Goal: Task Accomplishment & Management: Manage account settings

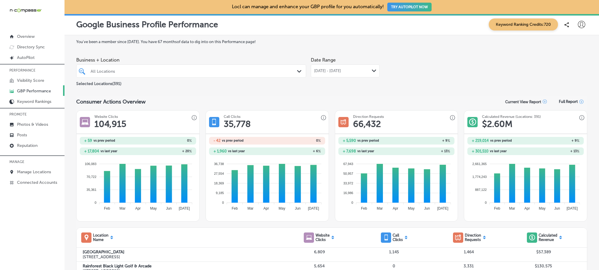
click at [172, 74] on div at bounding box center [181, 71] width 182 height 8
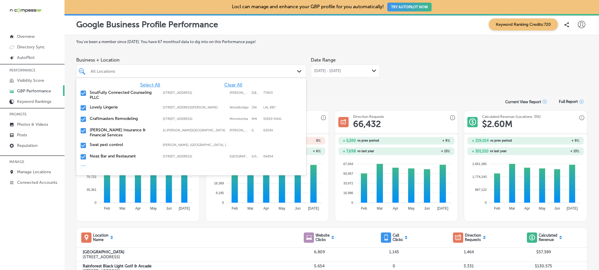
click at [235, 84] on span "Clear All" at bounding box center [233, 85] width 18 height 6
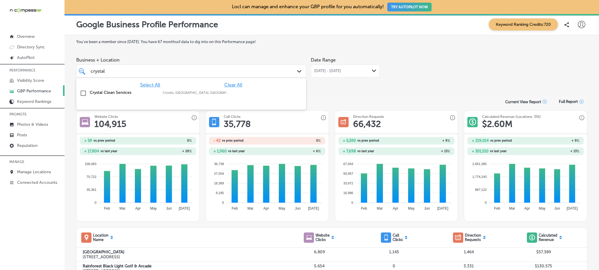
click at [104, 92] on label "Crystal Clean Services" at bounding box center [123, 92] width 67 height 5
type input "crystal"
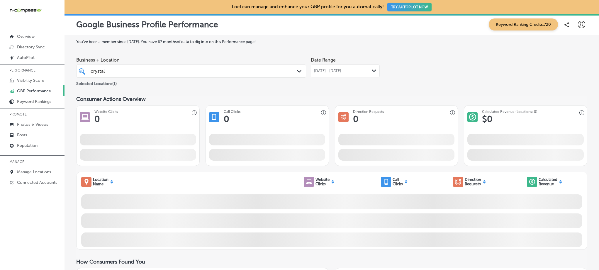
click at [282, 42] on label "You've been a member since [DATE] . You have 67 months of data to dig into on t…" at bounding box center [331, 42] width 511 height 4
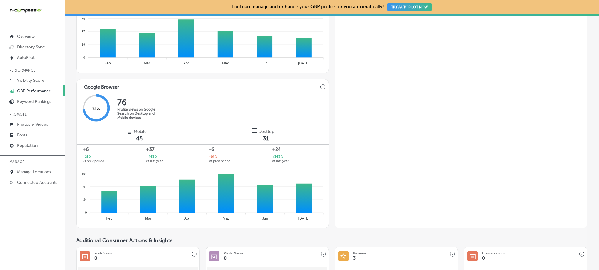
scroll to position [373, 0]
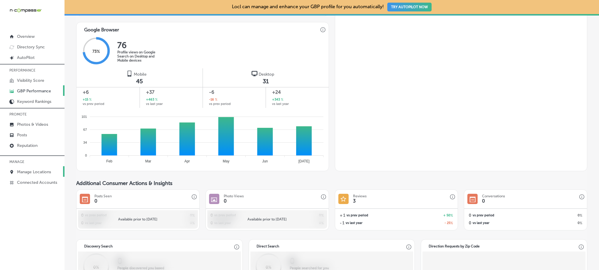
click at [38, 172] on p "Manage Locations" at bounding box center [34, 172] width 34 height 5
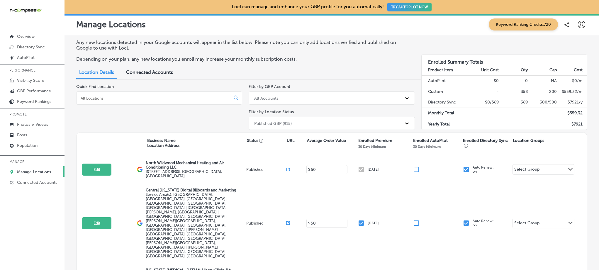
click at [185, 100] on input at bounding box center [154, 98] width 149 height 5
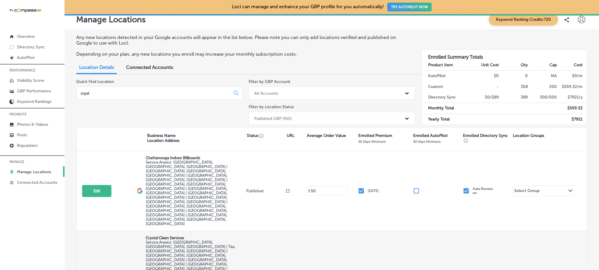
scroll to position [13, 0]
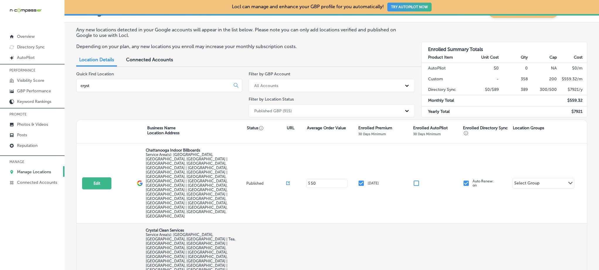
type input "cryst"
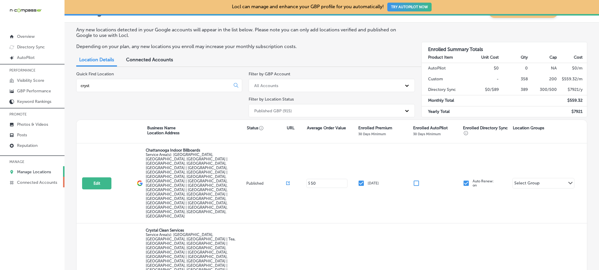
click at [42, 182] on p "Connected Accounts" at bounding box center [37, 182] width 40 height 5
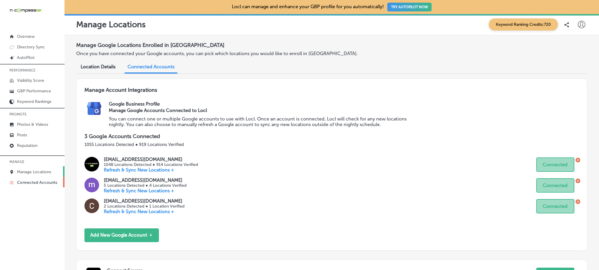
click at [37, 172] on p "Manage Locations" at bounding box center [34, 172] width 34 height 5
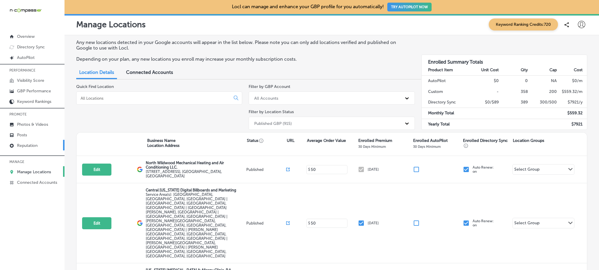
click at [35, 144] on p "Reputation" at bounding box center [27, 145] width 21 height 5
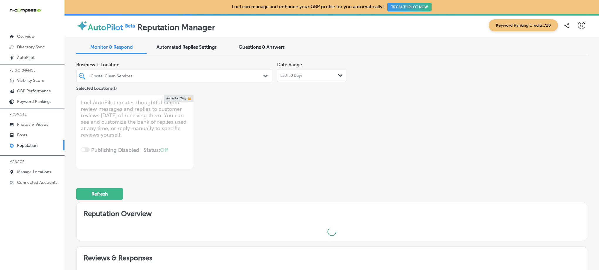
type textarea "x"
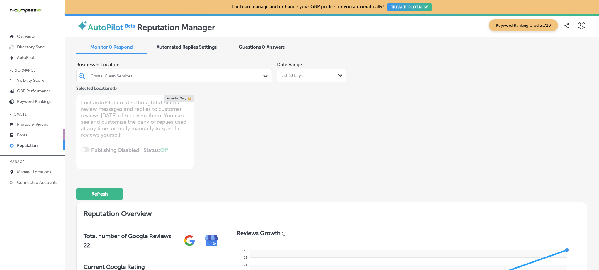
click at [42, 136] on link "Posts" at bounding box center [32, 134] width 65 height 11
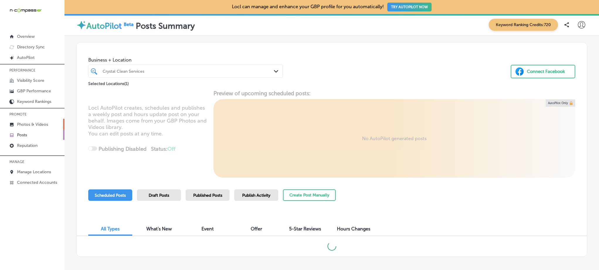
click at [35, 124] on p "Photos & Videos" at bounding box center [32, 124] width 31 height 5
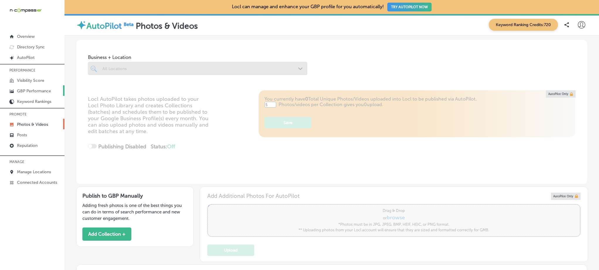
click at [38, 90] on p "GBP Performance" at bounding box center [34, 91] width 34 height 5
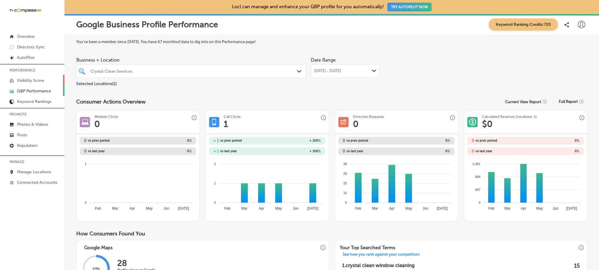
click at [45, 76] on link "Visibility Score" at bounding box center [32, 80] width 65 height 11
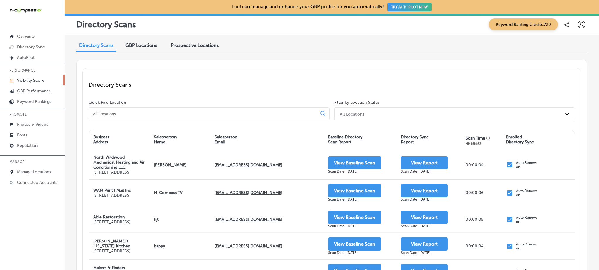
click at [185, 113] on input at bounding box center [204, 113] width 224 height 5
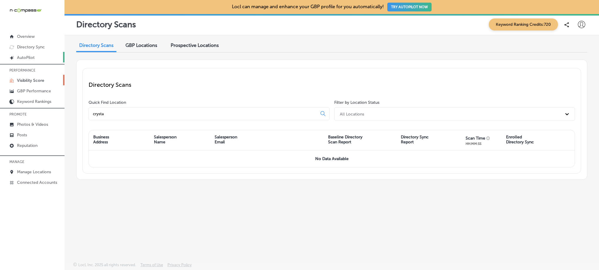
type input "crysta"
click at [38, 59] on link "Created by potrace 1.10, written by [PERSON_NAME] [DATE]-[DATE] AutoPilot" at bounding box center [32, 57] width 65 height 11
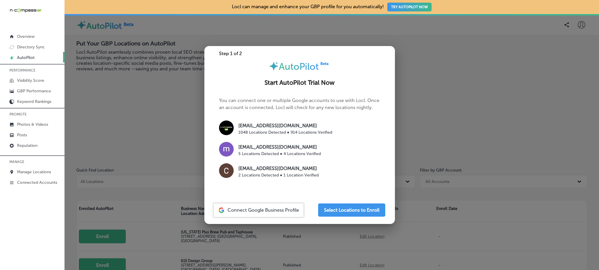
click at [115, 131] on div at bounding box center [299, 135] width 599 height 270
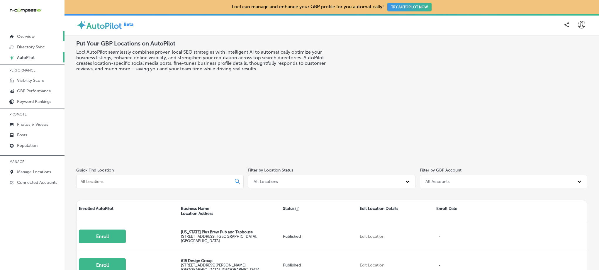
click at [36, 38] on link "Overview" at bounding box center [32, 36] width 65 height 11
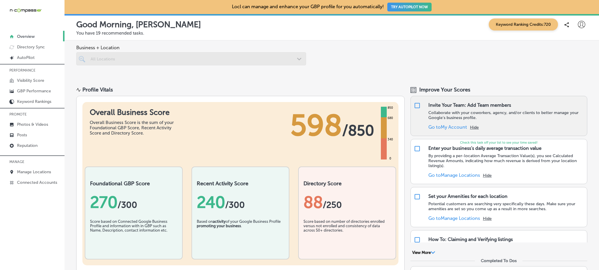
click at [436, 126] on link "Go to My Account" at bounding box center [448, 127] width 39 height 6
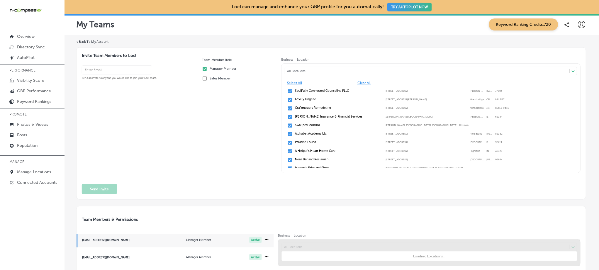
click at [317, 136] on div "Alphabet Academy Llc 293 Elm Street, Pine Bluffs, Wyoming, 82082 293 Elm Street…" at bounding box center [431, 134] width 289 height 7
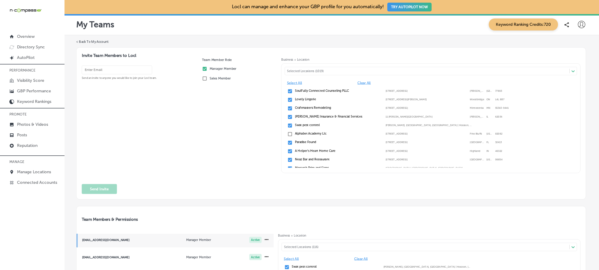
click at [302, 140] on div "Paradise Found 700 Pier Park Drive #135, Panama City Beach, FL, 32413 700 Pier …" at bounding box center [431, 143] width 289 height 7
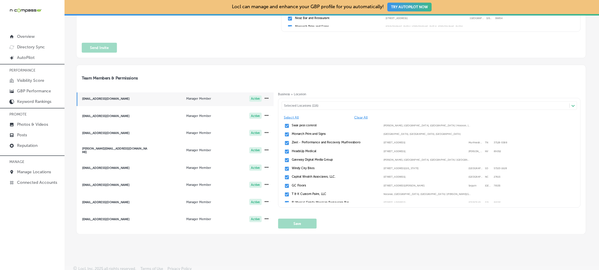
click at [359, 117] on span "Clear All" at bounding box center [387, 117] width 66 height 4
click at [302, 108] on div "All Locations" at bounding box center [428, 106] width 288 height 4
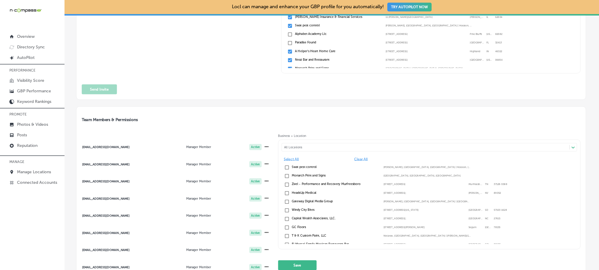
scroll to position [253, 0]
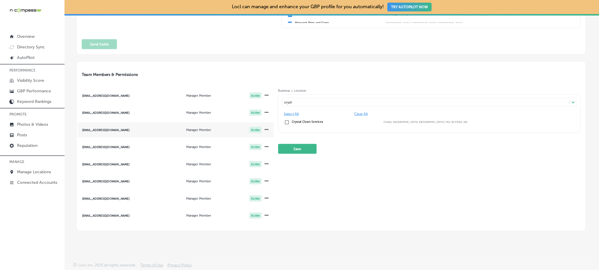
type input "cryst"
click at [139, 136] on span "mariacorazonubas1@gmail.com Manager Member Active" at bounding box center [175, 129] width 197 height 15
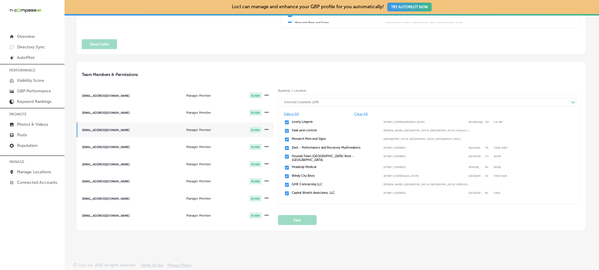
click at [314, 102] on div "Selected Locations (149)" at bounding box center [428, 102] width 288 height 4
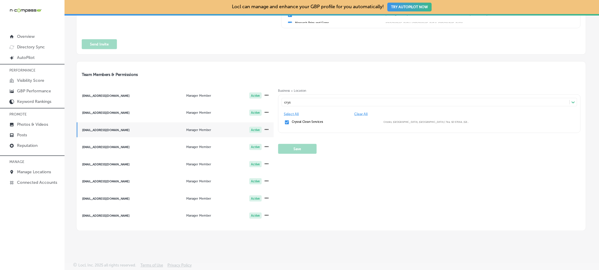
scroll to position [0, 0]
type input "crys"
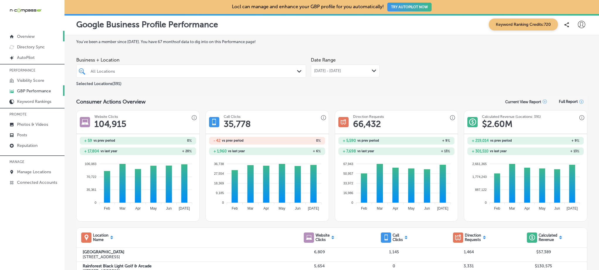
click at [30, 36] on p "Overview" at bounding box center [26, 36] width 18 height 5
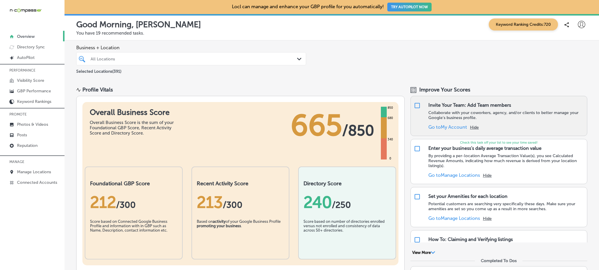
click at [444, 126] on link "Go to My Account" at bounding box center [448, 127] width 39 height 6
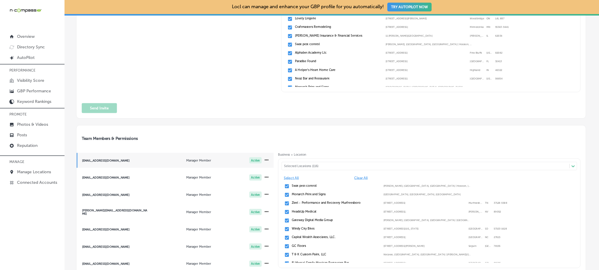
scroll to position [145, 0]
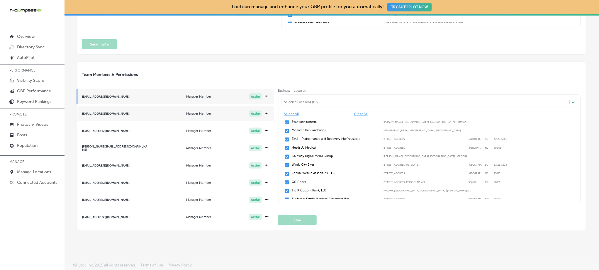
click at [108, 113] on div "[EMAIL_ADDRESS][DOMAIN_NAME]" at bounding box center [115, 113] width 66 height 3
click at [128, 198] on div "[EMAIL_ADDRESS][DOMAIN_NAME]" at bounding box center [115, 199] width 66 height 3
click at [317, 102] on div "Selected Locations (149)" at bounding box center [428, 102] width 288 height 4
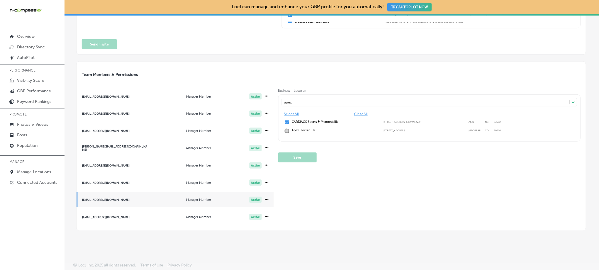
click at [285, 129] on input "checkbox" at bounding box center [286, 130] width 5 height 5
type input "apex"
click at [298, 159] on button "Save" at bounding box center [297, 158] width 38 height 10
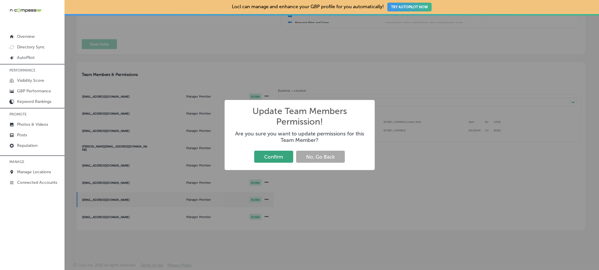
click at [263, 160] on button "Confirm" at bounding box center [273, 157] width 39 height 12
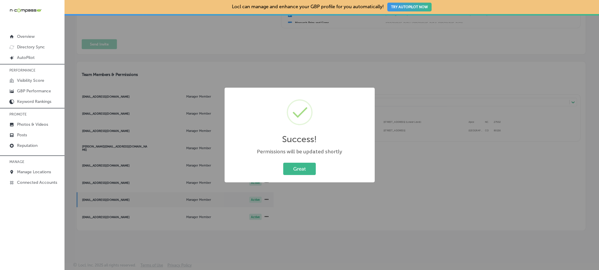
drag, startPoint x: 305, startPoint y: 164, endPoint x: 307, endPoint y: 172, distance: 8.1
click at [305, 164] on button "Great" at bounding box center [299, 169] width 33 height 12
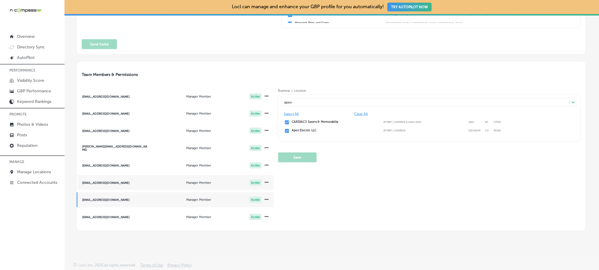
click at [145, 184] on div "[EMAIL_ADDRESS][DOMAIN_NAME]" at bounding box center [115, 182] width 66 height 3
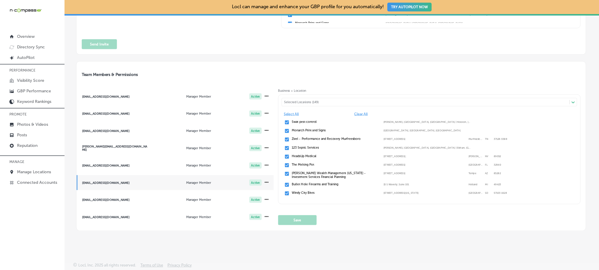
click at [300, 102] on div "Selected Locations (149)" at bounding box center [428, 102] width 288 height 4
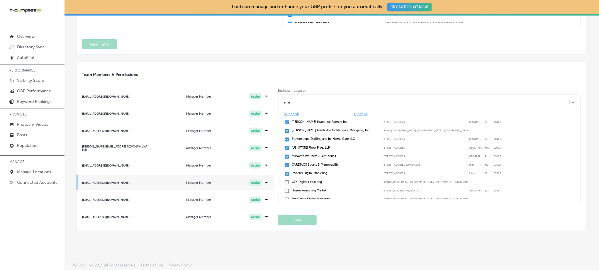
type input "mar"
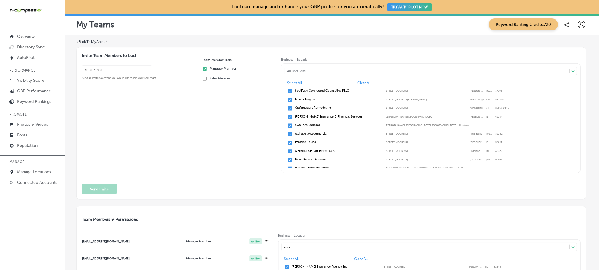
scroll to position [145, 0]
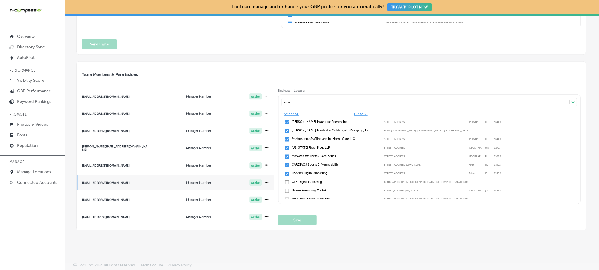
click at [130, 132] on span "hyeylie@gmail.com Manager Member Active" at bounding box center [175, 130] width 197 height 15
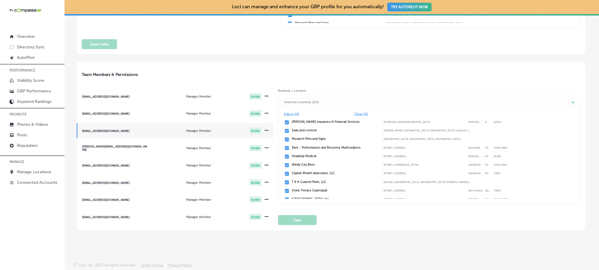
click at [313, 102] on div "Selected Locations (134)" at bounding box center [428, 102] width 288 height 4
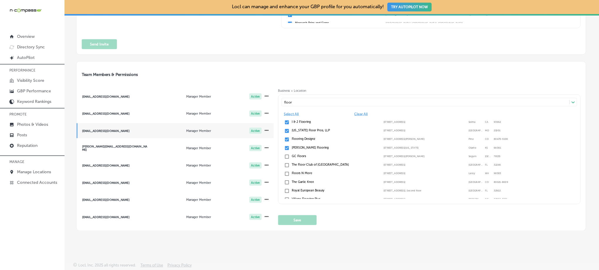
type input "floor"
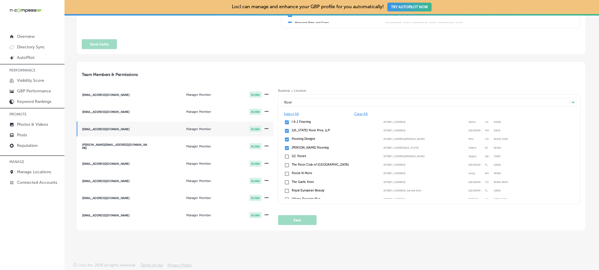
click at [276, 62] on div "Team Members & Permissions cindyd@n-compass.biz Manager Member Active markc@n-c…" at bounding box center [331, 146] width 510 height 170
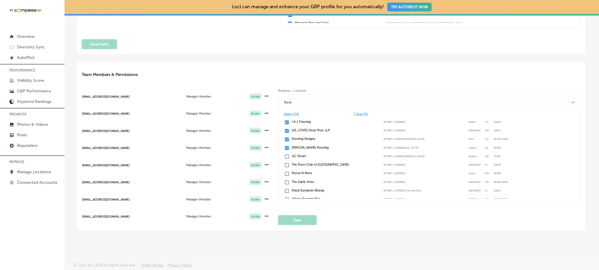
scroll to position [101, 0]
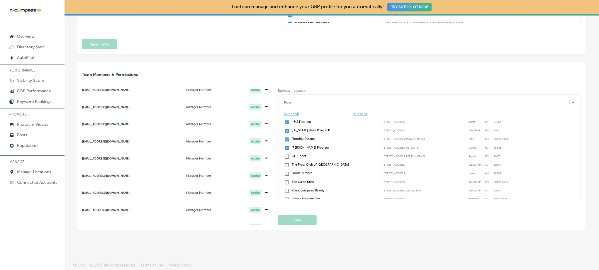
drag, startPoint x: 122, startPoint y: 107, endPoint x: 296, endPoint y: 74, distance: 177.7
click at [122, 107] on div "[EMAIL_ADDRESS][DOMAIN_NAME]" at bounding box center [115, 106] width 66 height 3
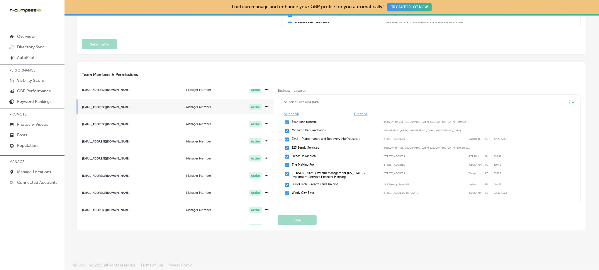
click at [311, 101] on div "Selected Locations (149)" at bounding box center [428, 102] width 288 height 4
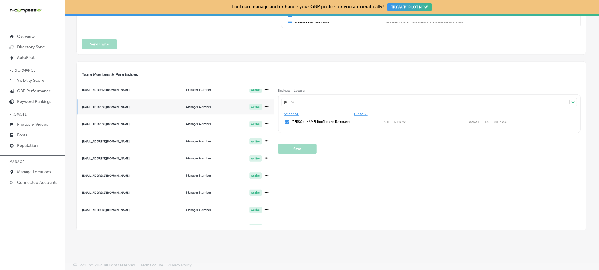
type input "graves"
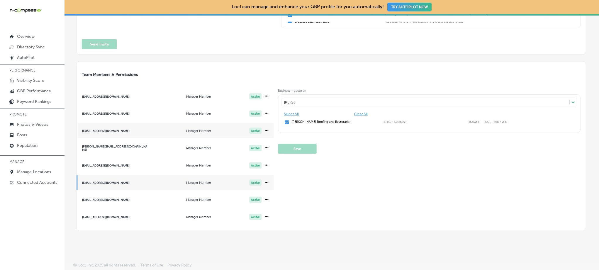
click at [132, 131] on div "[EMAIL_ADDRESS][DOMAIN_NAME]" at bounding box center [115, 130] width 66 height 3
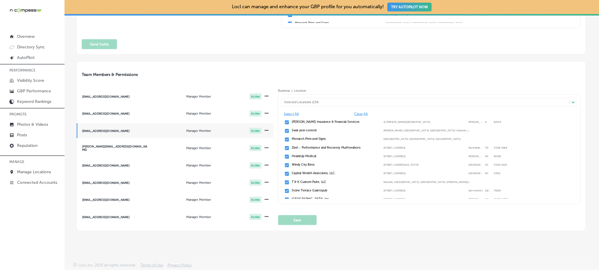
drag, startPoint x: 299, startPoint y: 99, endPoint x: 300, endPoint y: 104, distance: 5.6
click at [299, 99] on div "Selected Locations (134)" at bounding box center [426, 102] width 288 height 7
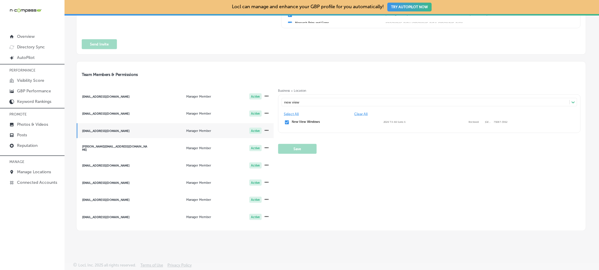
type input "new view"
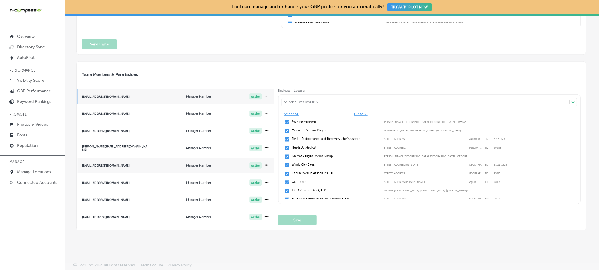
scroll to position [1, 0]
click at [123, 199] on div "[EMAIL_ADDRESS][DOMAIN_NAME]" at bounding box center [115, 198] width 66 height 3
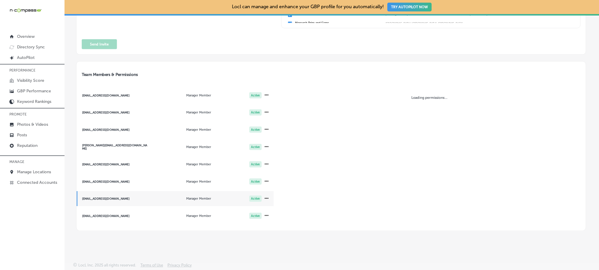
scroll to position [2, 0]
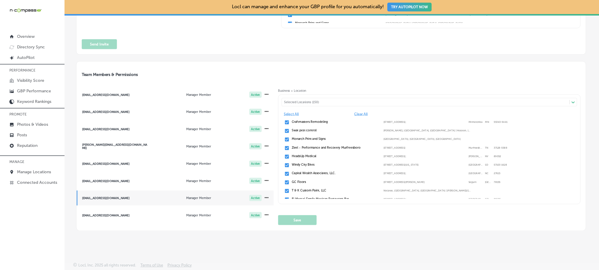
click at [329, 101] on div "Selected Locations (150)" at bounding box center [428, 102] width 288 height 4
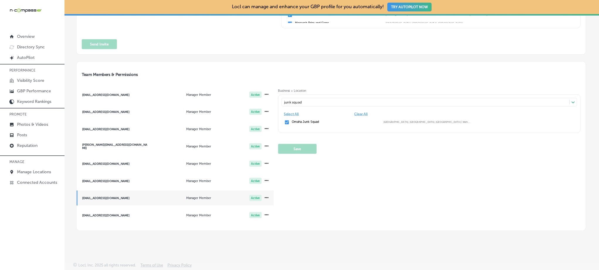
type input "junk squad"
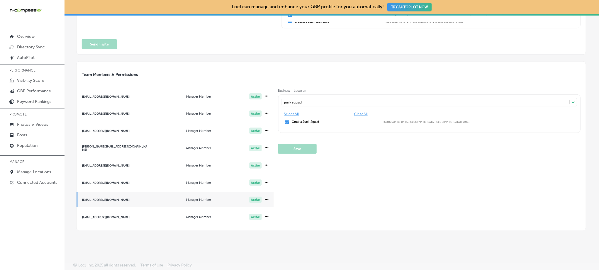
click at [322, 98] on div "junk squad junk squad Path Created with Sketch." at bounding box center [429, 102] width 295 height 9
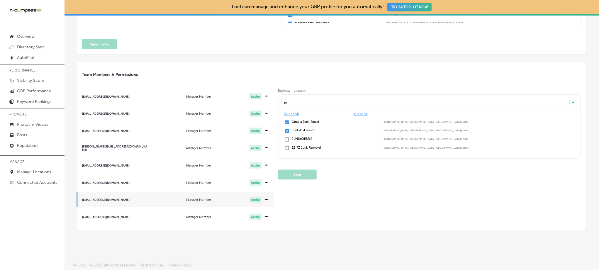
type input "j"
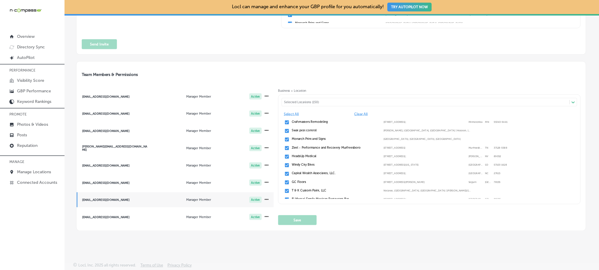
click at [352, 65] on div "Team Members & Permissions [EMAIL_ADDRESS][DOMAIN_NAME] Manager Member Active […" at bounding box center [331, 146] width 510 height 170
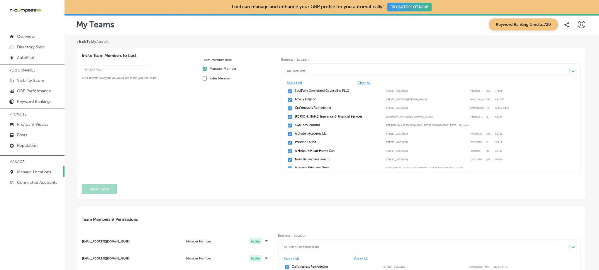
click at [43, 170] on p "Manage Locations" at bounding box center [34, 172] width 34 height 5
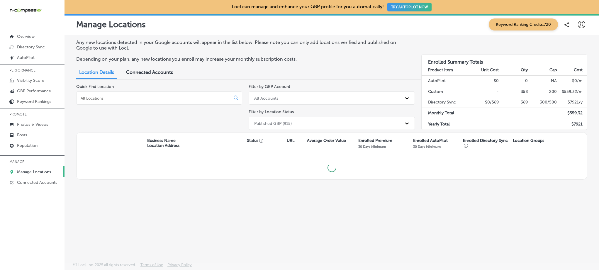
click at [210, 98] on input at bounding box center [154, 98] width 149 height 5
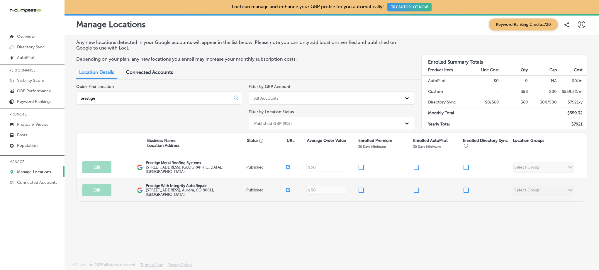
type input "prestige"
click at [468, 190] on input "checkbox" at bounding box center [466, 190] width 7 height 7
checkbox input "true"
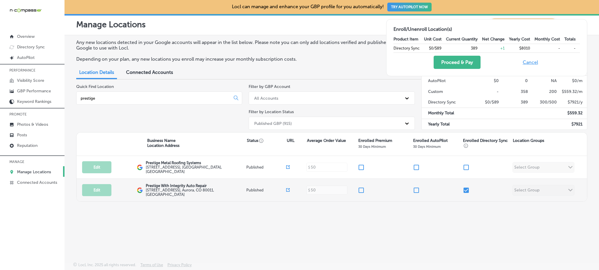
click at [361, 187] on input "checkbox" at bounding box center [361, 190] width 7 height 7
checkbox input "true"
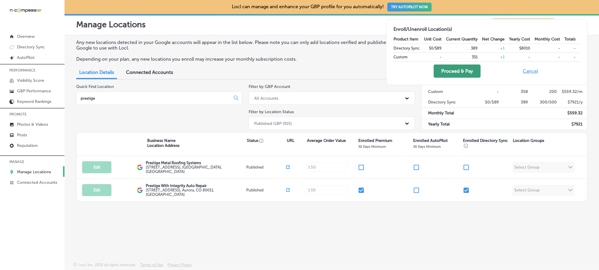
click at [450, 74] on button "Proceed & Pay" at bounding box center [457, 71] width 47 height 13
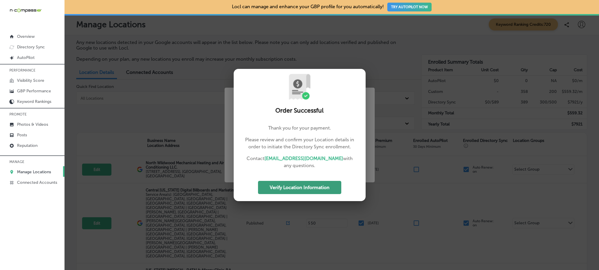
click at [321, 184] on button "Verify Location Information" at bounding box center [299, 187] width 83 height 13
select select "US"
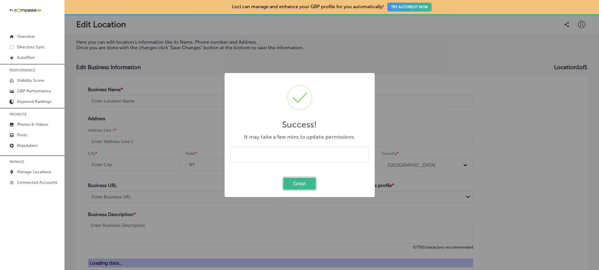
type input "Prestige With Integrity Auto Repair"
type input "[PHONE_NUMBER]"
type input "[STREET_ADDRESS]"
type input "Aurora"
type input "CO"
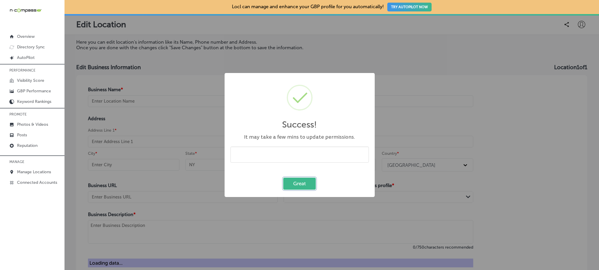
type input "80011"
type input "[URL][DOMAIN_NAME]"
type textarea "**WE'RE BY APPOINTMENT ONLY** We specialize in customer satisfaction, which is …"
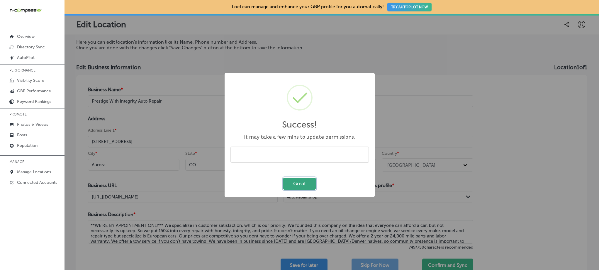
click at [303, 182] on button "Great" at bounding box center [299, 184] width 33 height 12
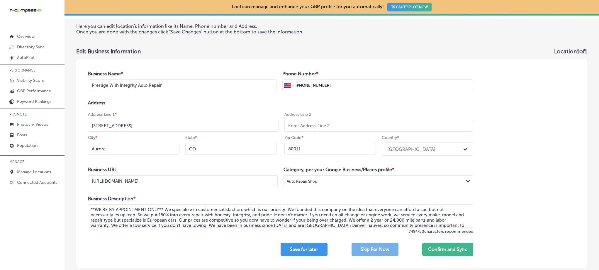
scroll to position [31, 0]
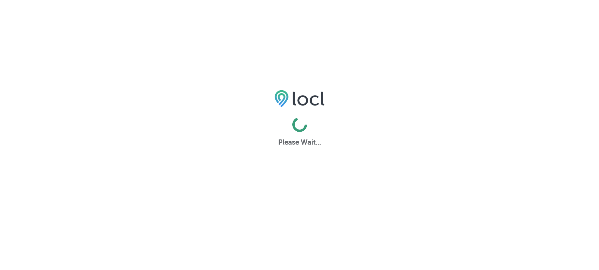
select select "US"
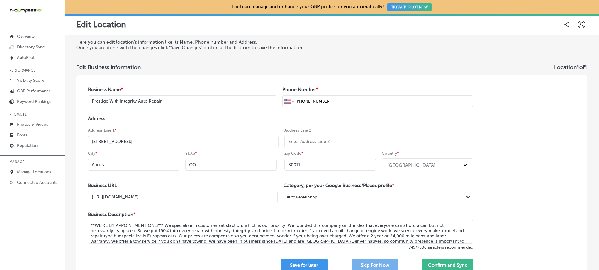
scroll to position [36, 0]
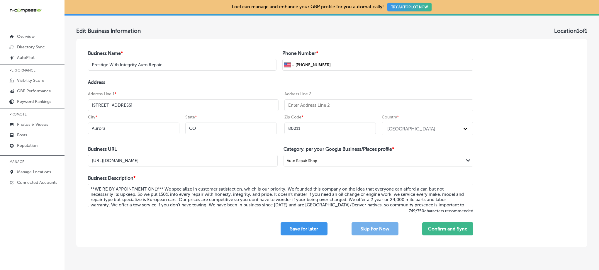
select select "US"
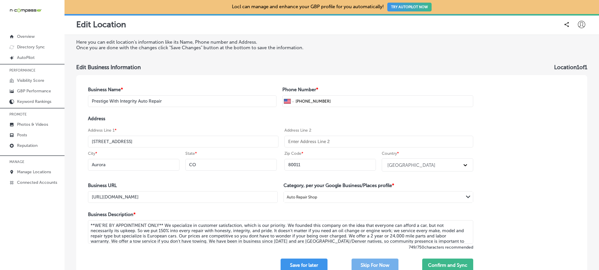
select select "US"
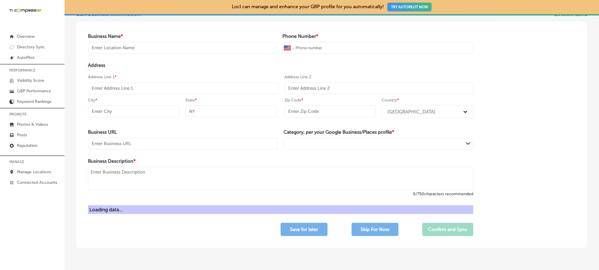
scroll to position [71, 0]
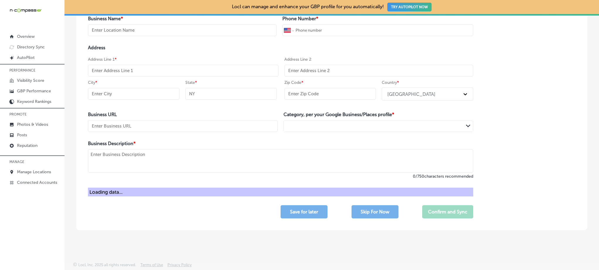
type input "Prestige With Integrity Auto Repair"
type input "[PHONE_NUMBER]"
type input "[STREET_ADDRESS]"
type input "Aurora"
type input "CO"
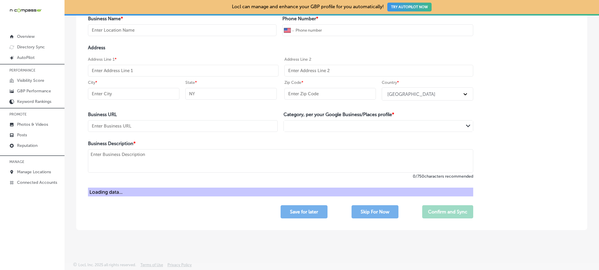
type input "80011"
type input "[URL][DOMAIN_NAME]"
type textarea "**WE'RE BY APPOINTMENT ONLY** We specialize in customer satisfaction, which is …"
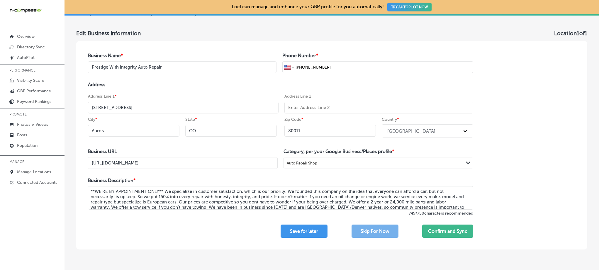
scroll to position [34, 0]
click at [436, 229] on button "Confirm and Sync" at bounding box center [447, 231] width 51 height 13
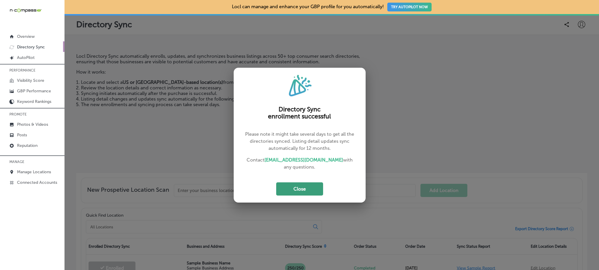
click at [307, 190] on button "Close" at bounding box center [299, 188] width 47 height 13
